Goal: Information Seeking & Learning: Learn about a topic

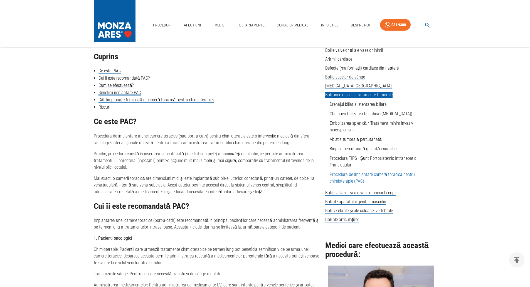
scroll to position [139, 0]
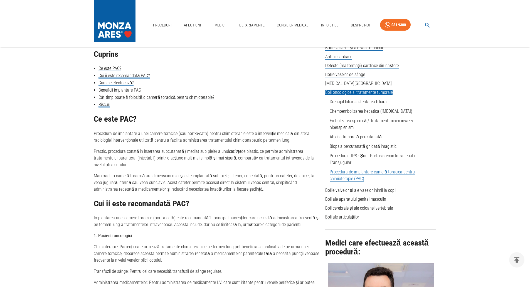
click at [338, 178] on link "Procedura de implantare cameră toracica pentru chimioterapie (PAC)" at bounding box center [372, 175] width 85 height 12
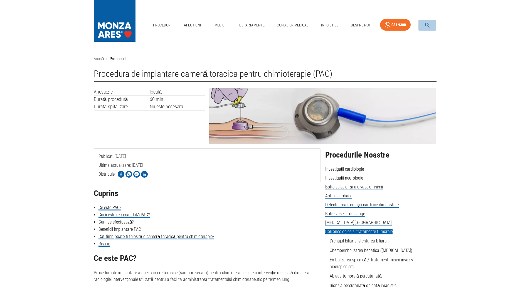
click at [427, 25] on icon "button" at bounding box center [427, 25] width 6 height 6
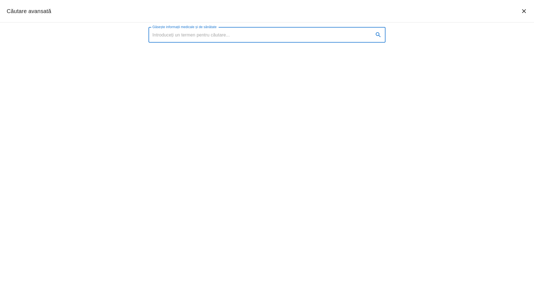
click at [249, 35] on input "Găsește informații medicale și de sănătate" at bounding box center [259, 35] width 221 height 16
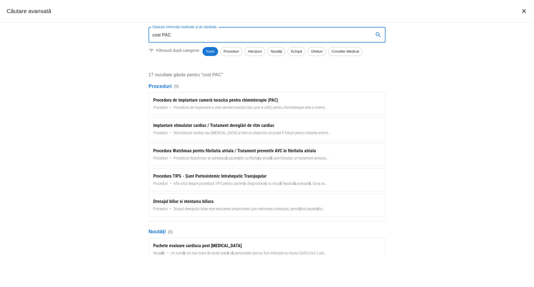
type input "cost PAC"
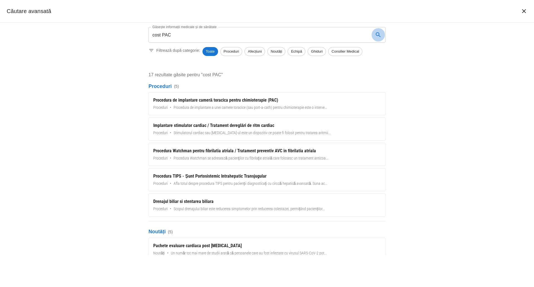
click at [377, 31] on button "search" at bounding box center [378, 34] width 13 height 13
click at [377, 34] on icon "search" at bounding box center [378, 34] width 7 height 7
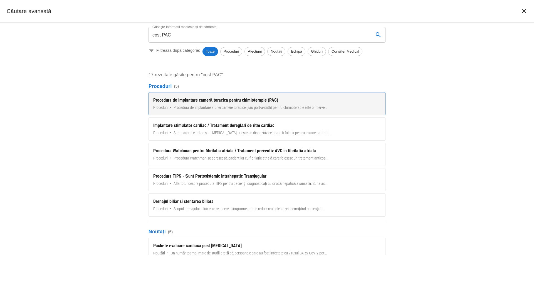
click at [168, 100] on div "Procedura de implantare cameră toracica pentru chimioterapie (PAC)" at bounding box center [267, 100] width 228 height 7
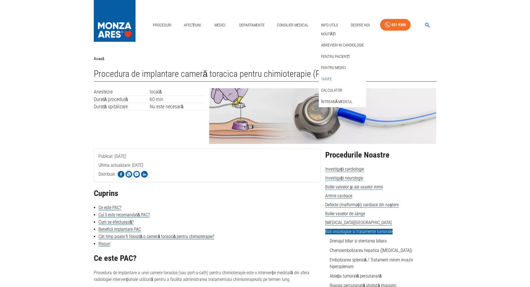
click at [330, 80] on link "Tarife" at bounding box center [326, 79] width 13 height 9
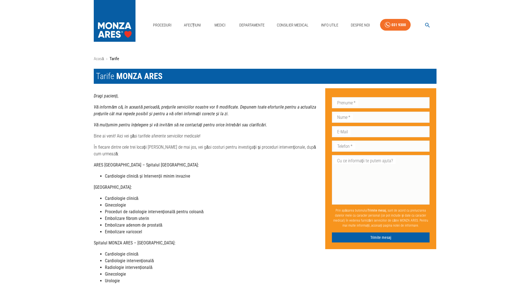
click at [307, 33] on div "Consilier Medical" at bounding box center [293, 25] width 36 height 16
click at [226, 49] on div "Acasă › [PERSON_NAME] MONZA ARES Dragi pacienți, Vă informăm că, în această per…" at bounding box center [265, 244] width 530 height 395
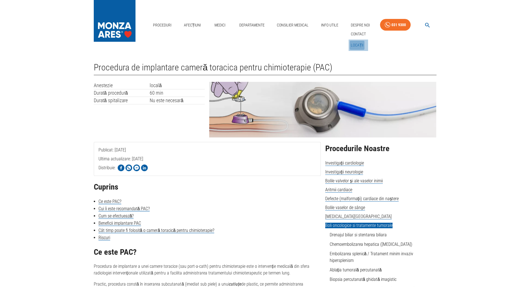
click at [355, 43] on link "Locații" at bounding box center [357, 45] width 15 height 9
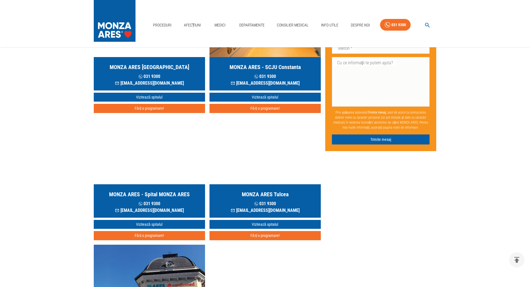
scroll to position [56, 0]
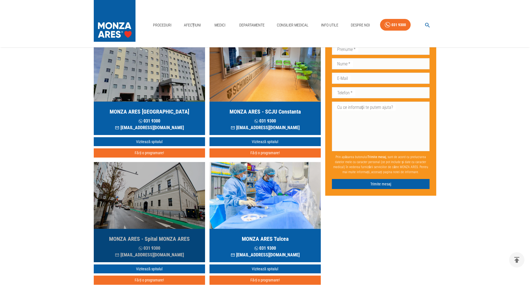
click at [144, 233] on div "MONZA ARES - [GEOGRAPHIC_DATA] ARES [PHONE_NUMBER] [EMAIL_ADDRESS][DOMAIN_NAME]" at bounding box center [149, 245] width 111 height 33
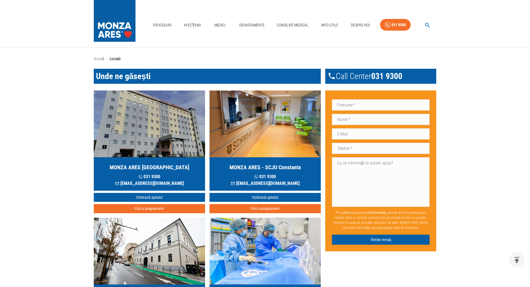
scroll to position [56, 0]
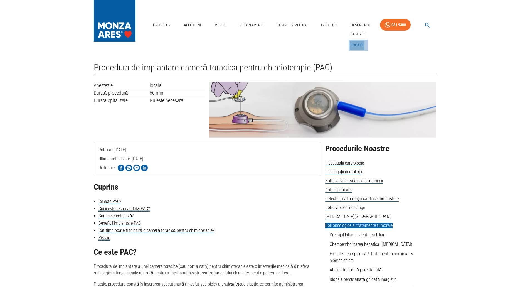
click at [356, 43] on link "Locații" at bounding box center [357, 45] width 15 height 9
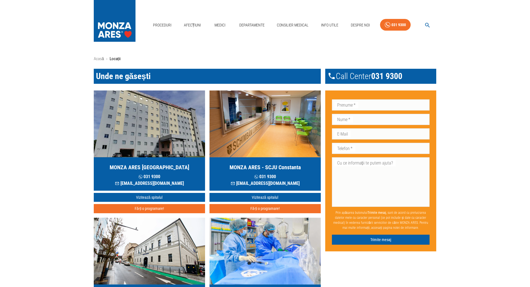
click at [146, 145] on img "button" at bounding box center [149, 123] width 111 height 67
